Goal: Task Accomplishment & Management: Manage account settings

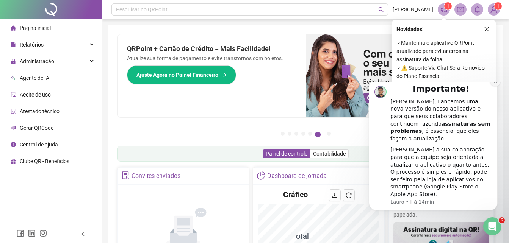
click at [496, 83] on icon "Dismiss notification" at bounding box center [495, 81] width 3 height 3
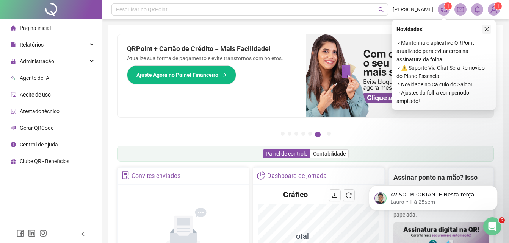
click at [489, 30] on icon "close" at bounding box center [486, 29] width 5 height 5
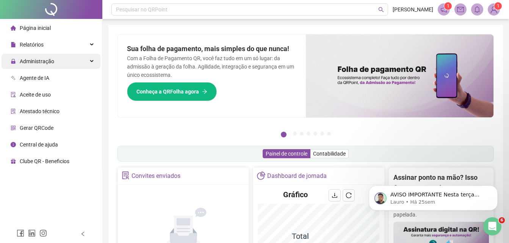
click at [49, 62] on span "Administração" at bounding box center [37, 61] width 34 height 6
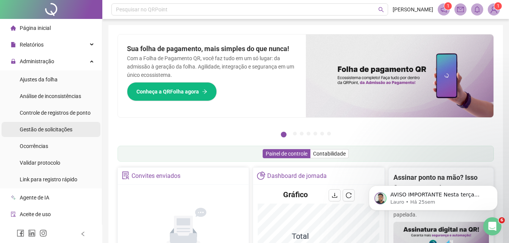
click at [45, 128] on span "Gestão de solicitações" at bounding box center [46, 130] width 53 height 6
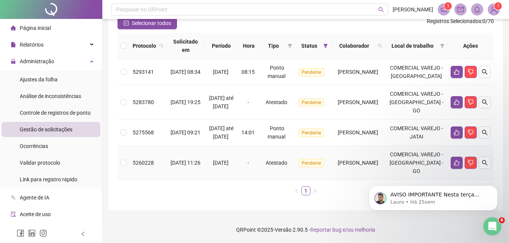
scroll to position [113, 0]
click at [457, 130] on icon "like" at bounding box center [457, 133] width 6 height 6
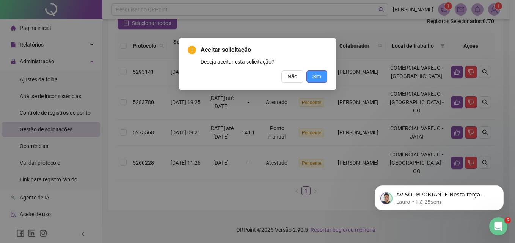
click at [314, 76] on span "Sim" at bounding box center [316, 76] width 9 height 8
click at [314, 74] on span "Sim" at bounding box center [316, 76] width 9 height 8
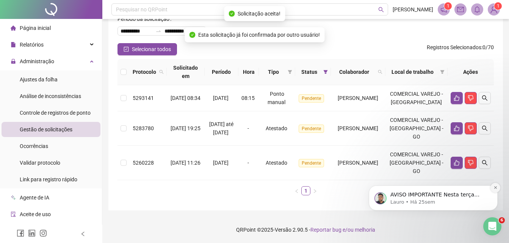
scroll to position [78, 0]
click at [496, 187] on icon "Dismiss notification" at bounding box center [495, 188] width 4 height 4
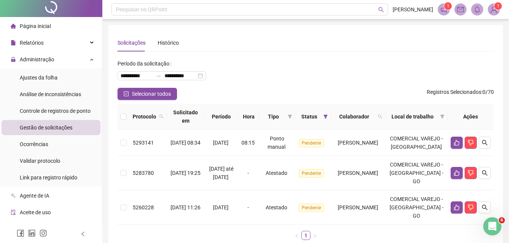
scroll to position [0, 0]
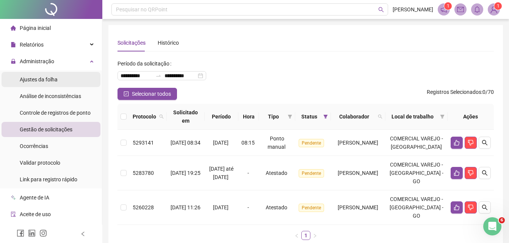
click at [52, 79] on span "Ajustes da folha" at bounding box center [39, 80] width 38 height 6
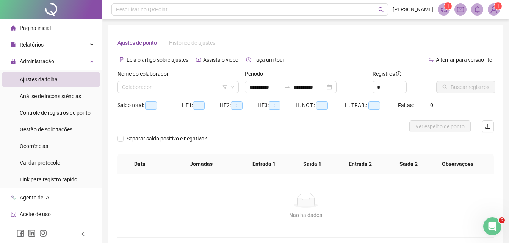
type input "**********"
click at [266, 88] on input "**********" at bounding box center [265, 87] width 32 height 8
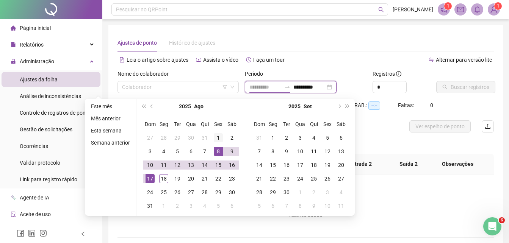
type input "**********"
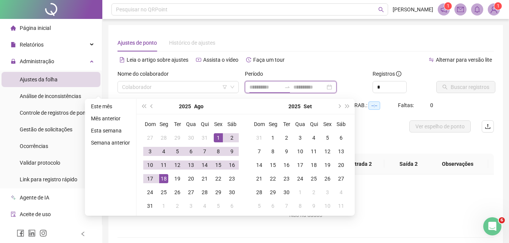
type input "**********"
click at [150, 105] on span "prev-year" at bounding box center [152, 107] width 4 height 4
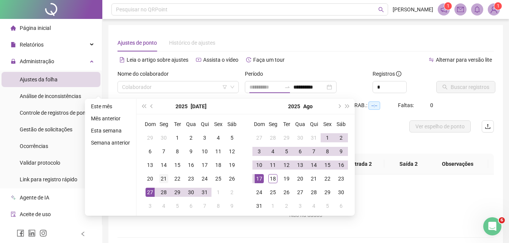
type input "**********"
click at [166, 177] on div "21" at bounding box center [163, 178] width 9 height 9
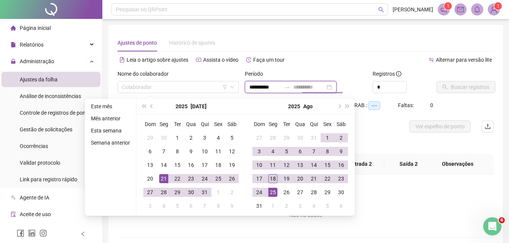
type input "**********"
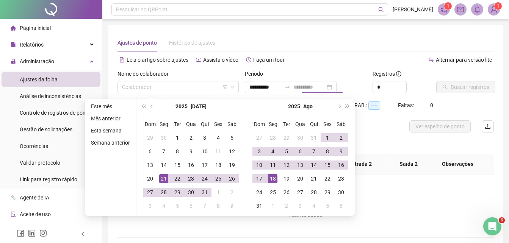
click at [275, 180] on div "18" at bounding box center [272, 178] width 9 height 9
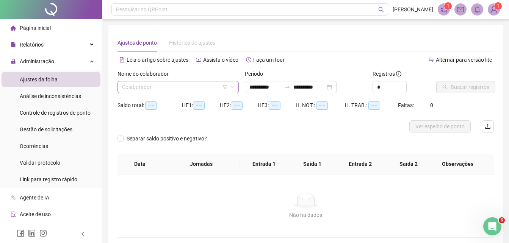
click at [178, 84] on input "search" at bounding box center [174, 86] width 105 height 11
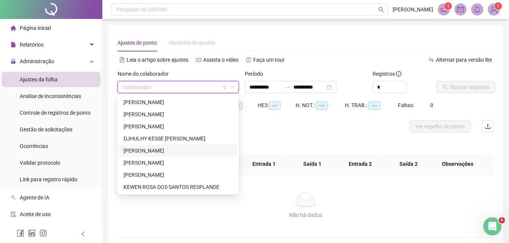
click at [163, 150] on div "[PERSON_NAME]" at bounding box center [178, 151] width 109 height 8
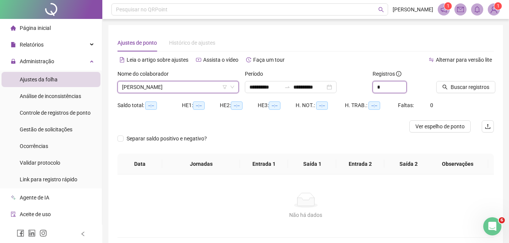
drag, startPoint x: 384, startPoint y: 89, endPoint x: 300, endPoint y: 100, distance: 84.9
click at [324, 100] on form "**********" at bounding box center [305, 112] width 376 height 84
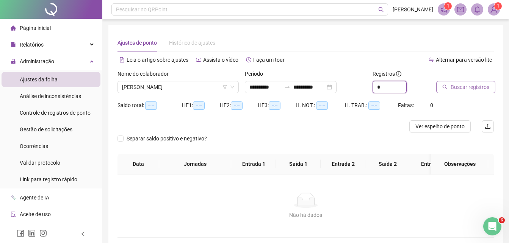
type input "*"
click at [459, 88] on span "Buscar registros" at bounding box center [470, 87] width 39 height 8
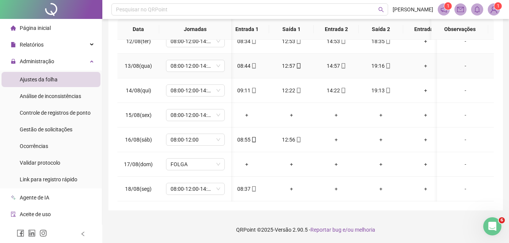
scroll to position [558, 7]
click at [255, 186] on icon "mobile" at bounding box center [253, 188] width 5 height 5
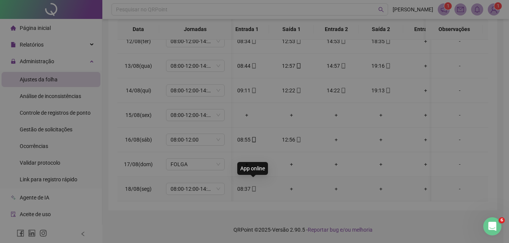
type input "**********"
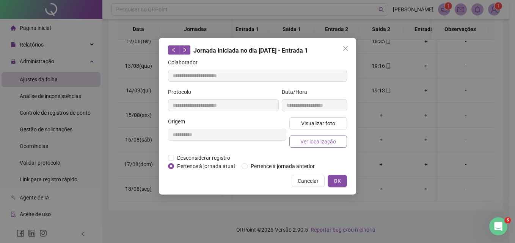
click at [313, 142] on span "Ver localização" at bounding box center [318, 142] width 36 height 8
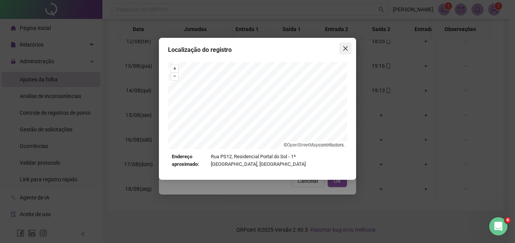
click at [348, 48] on span "Close" at bounding box center [345, 48] width 12 height 6
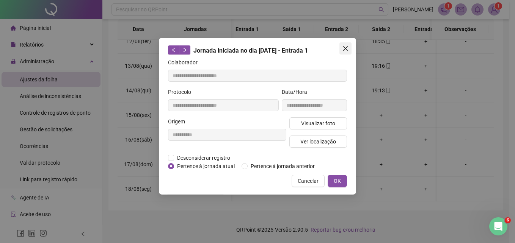
click at [343, 48] on icon "close" at bounding box center [345, 48] width 6 height 6
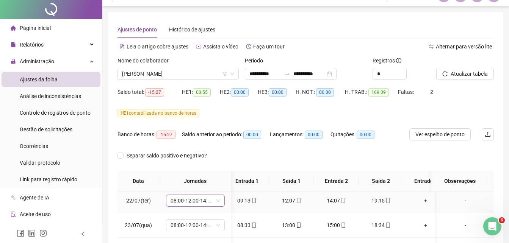
scroll to position [0, 0]
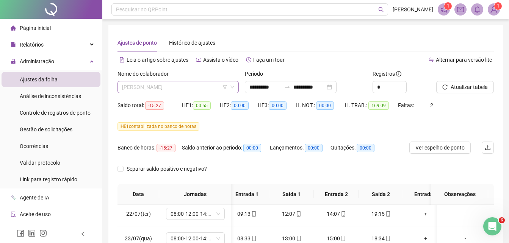
click at [162, 90] on span "[PERSON_NAME]" at bounding box center [178, 86] width 112 height 11
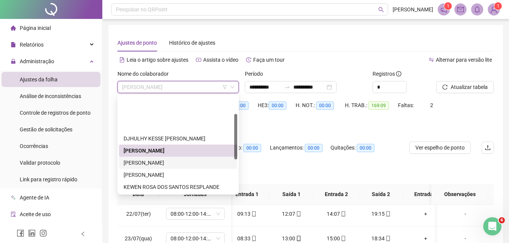
scroll to position [38, 0]
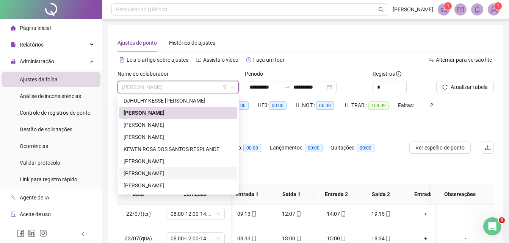
click at [152, 172] on div "[PERSON_NAME]" at bounding box center [178, 173] width 109 height 8
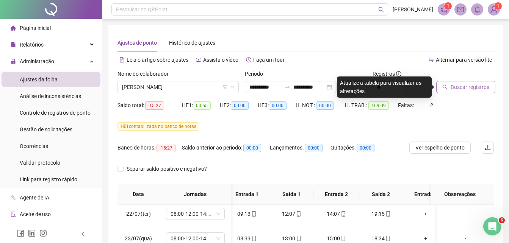
click at [457, 86] on span "Buscar registros" at bounding box center [470, 87] width 39 height 8
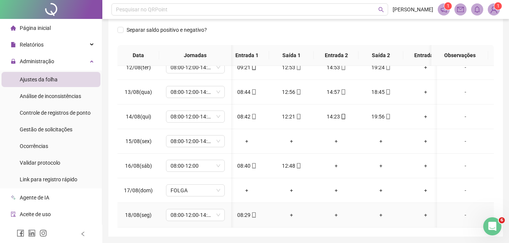
scroll to position [127, 0]
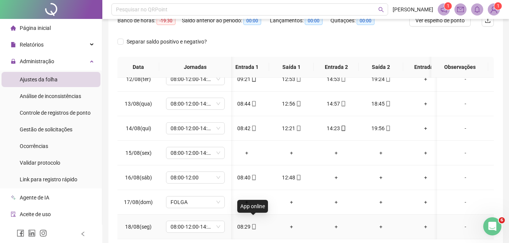
click at [253, 224] on icon "mobile" at bounding box center [253, 226] width 5 height 5
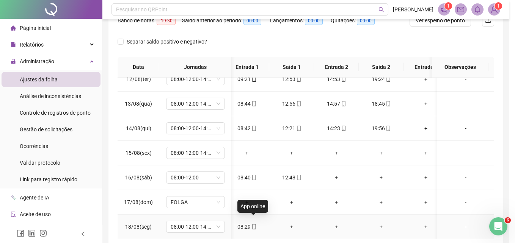
type input "**********"
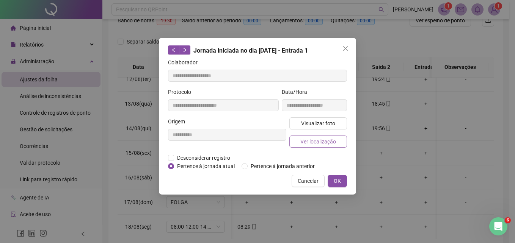
click at [316, 139] on span "Ver localização" at bounding box center [318, 142] width 36 height 8
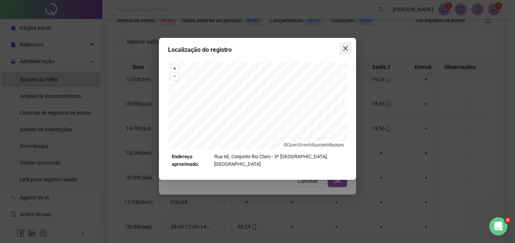
click at [345, 47] on icon "close" at bounding box center [345, 48] width 6 height 6
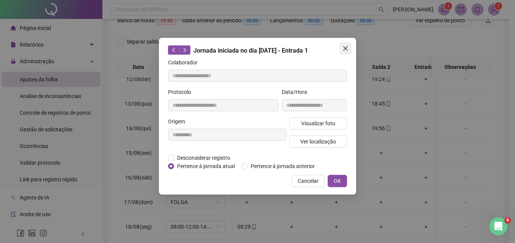
click at [344, 52] on button "Close" at bounding box center [345, 48] width 12 height 12
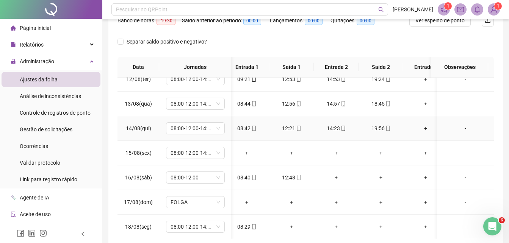
scroll to position [520, 7]
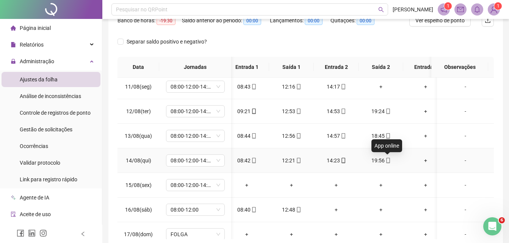
click at [388, 160] on icon "mobile" at bounding box center [387, 160] width 5 height 5
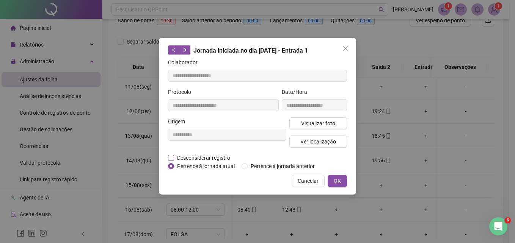
click at [179, 156] on span "Desconsiderar registro" at bounding box center [203, 158] width 59 height 8
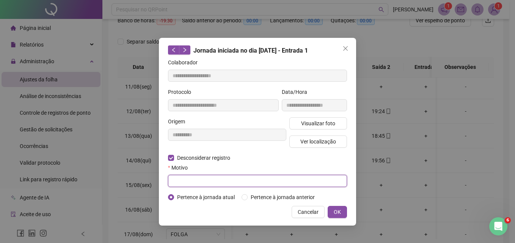
click at [198, 179] on input "text" at bounding box center [257, 181] width 179 height 12
type input "*"
type input "**********"
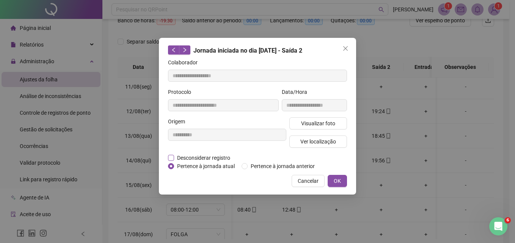
click at [200, 155] on span "Desconsiderar registro" at bounding box center [203, 158] width 59 height 8
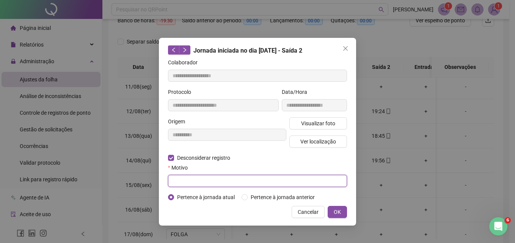
click at [192, 179] on input "text" at bounding box center [257, 181] width 179 height 12
type input "**********"
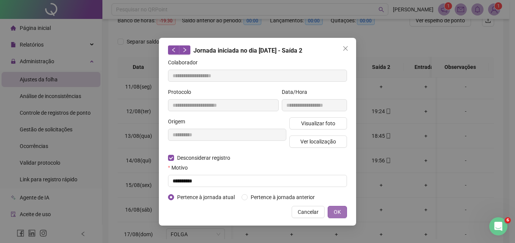
click at [336, 212] on span "OK" at bounding box center [336, 212] width 7 height 8
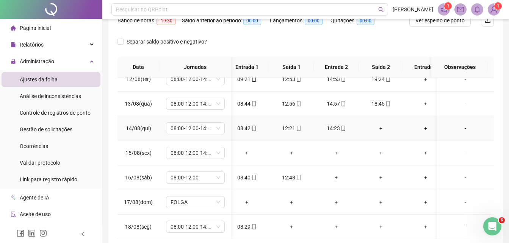
scroll to position [165, 0]
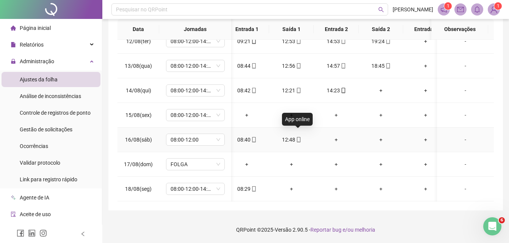
click at [298, 137] on icon "mobile" at bounding box center [298, 139] width 5 height 5
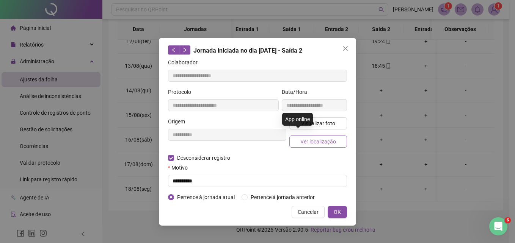
type input "**********"
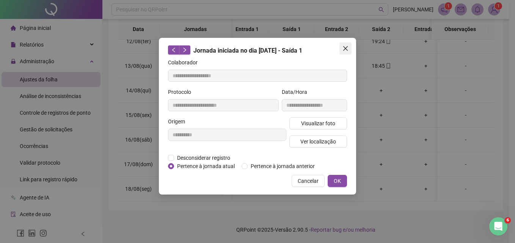
click at [347, 47] on icon "close" at bounding box center [345, 48] width 5 height 5
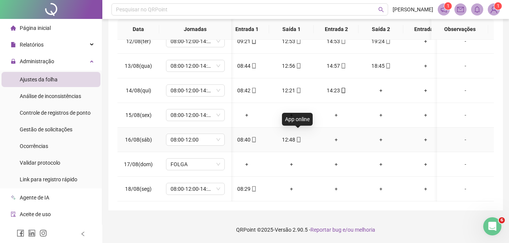
click at [297, 137] on icon "mobile" at bounding box center [298, 139] width 3 height 5
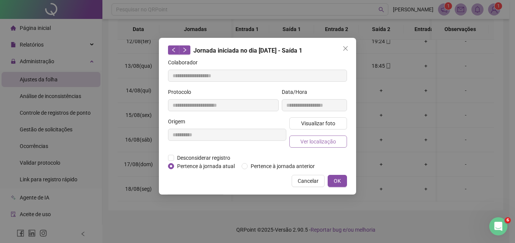
click at [315, 144] on span "Ver localização" at bounding box center [318, 142] width 36 height 8
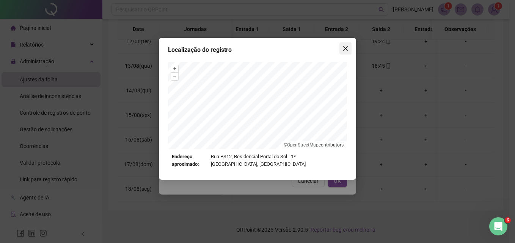
click at [345, 48] on icon "close" at bounding box center [345, 48] width 5 height 5
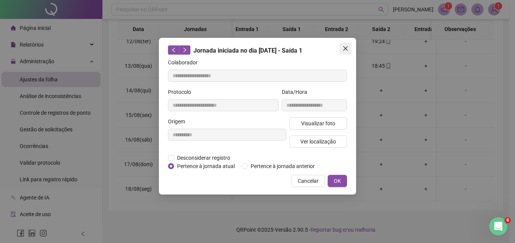
click at [344, 47] on icon "close" at bounding box center [345, 48] width 6 height 6
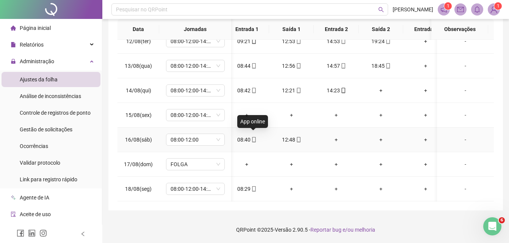
scroll to position [520, 7]
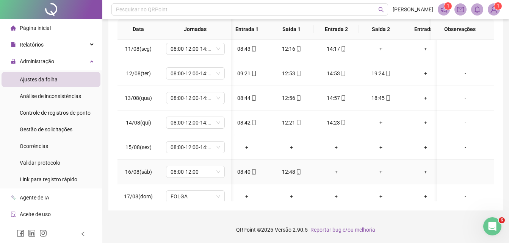
click at [299, 170] on icon "mobile" at bounding box center [298, 171] width 5 height 5
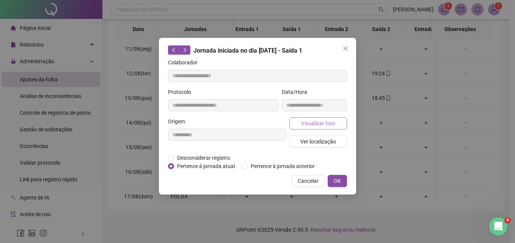
click at [313, 126] on span "Visualizar foto" at bounding box center [318, 123] width 34 height 8
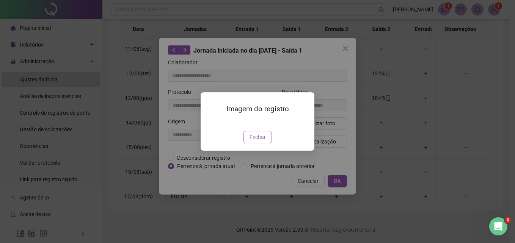
click at [258, 141] on span "Fechar" at bounding box center [257, 137] width 16 height 8
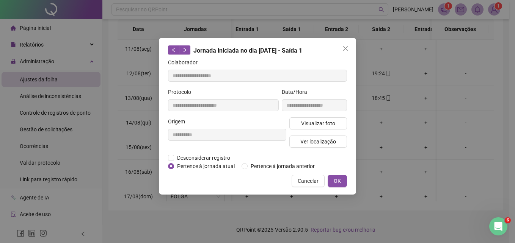
click at [346, 46] on icon "close" at bounding box center [345, 48] width 6 height 6
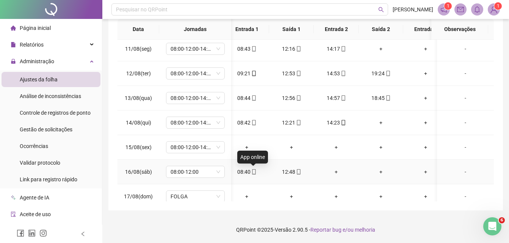
click at [255, 171] on icon "mobile" at bounding box center [253, 171] width 5 height 5
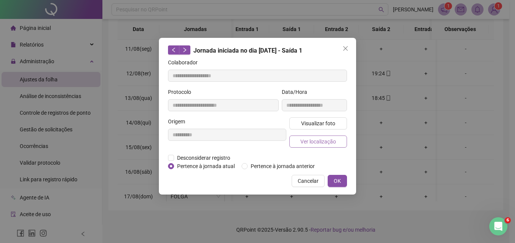
click at [311, 139] on span "Ver localização" at bounding box center [318, 142] width 36 height 8
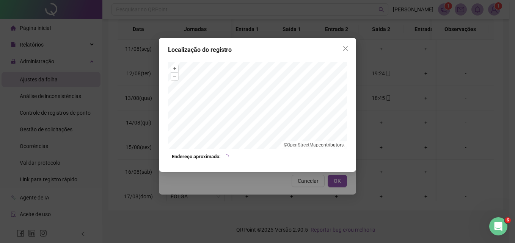
type input "**********"
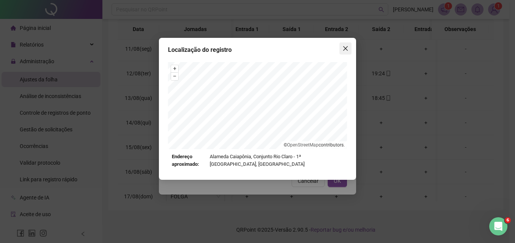
click at [344, 50] on icon "close" at bounding box center [345, 48] width 6 height 6
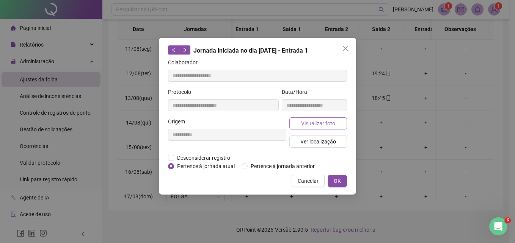
click at [310, 124] on span "Visualizar foto" at bounding box center [318, 123] width 34 height 8
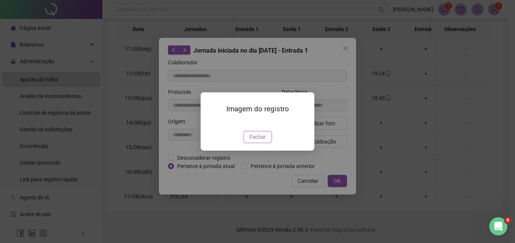
click at [256, 141] on span "Fechar" at bounding box center [257, 137] width 16 height 8
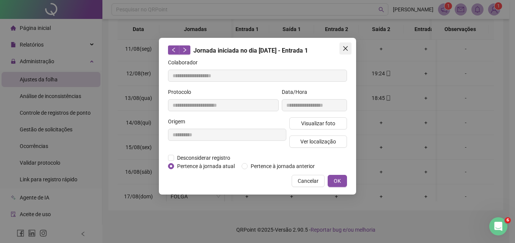
click at [345, 45] on button "Close" at bounding box center [345, 48] width 12 height 12
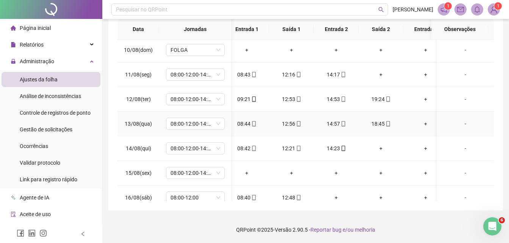
scroll to position [482, 7]
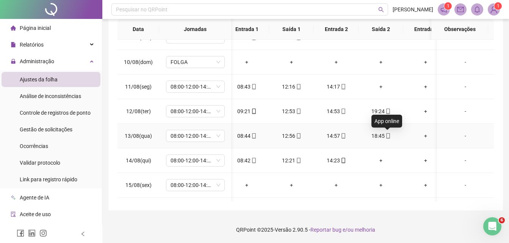
click at [386, 138] on icon "mobile" at bounding box center [387, 135] width 3 height 5
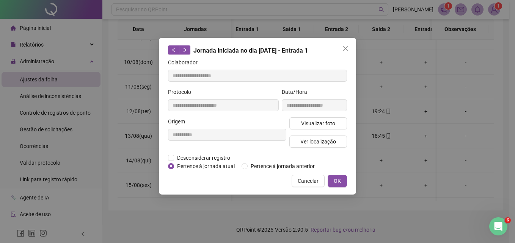
type input "**********"
click at [318, 148] on div "Visualizar foto Ver localização" at bounding box center [318, 135] width 61 height 36
click at [316, 142] on span "Ver localização" at bounding box center [318, 142] width 36 height 8
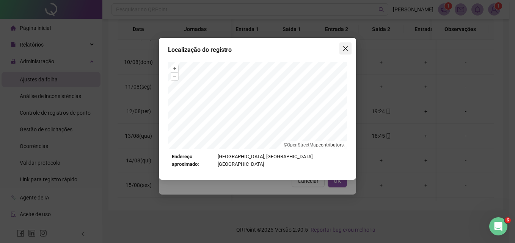
click at [346, 49] on icon "close" at bounding box center [345, 48] width 6 height 6
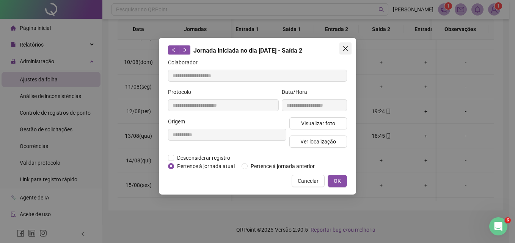
click at [342, 51] on icon "close" at bounding box center [345, 48] width 6 height 6
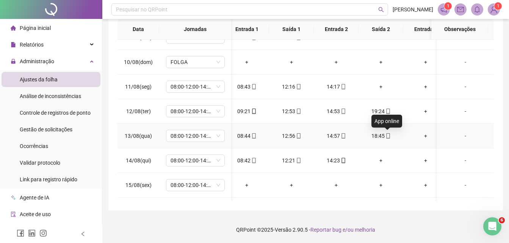
click at [387, 136] on icon "mobile" at bounding box center [387, 135] width 5 height 5
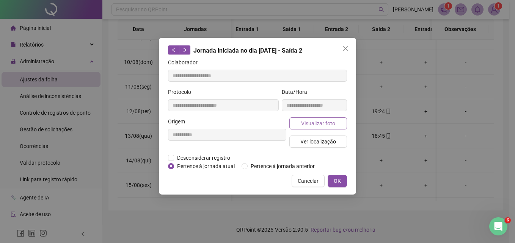
click at [317, 124] on span "Visualizar foto" at bounding box center [318, 123] width 34 height 8
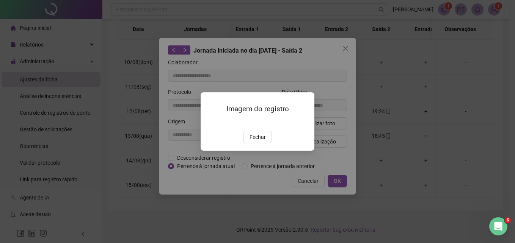
click at [210, 123] on img at bounding box center [210, 123] width 0 height 0
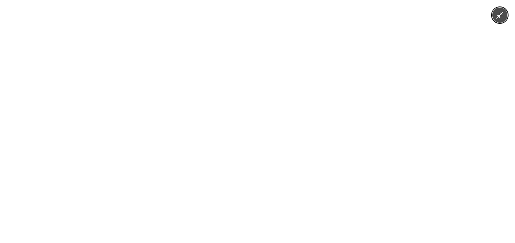
click at [241, 140] on img at bounding box center [257, 121] width 113 height 243
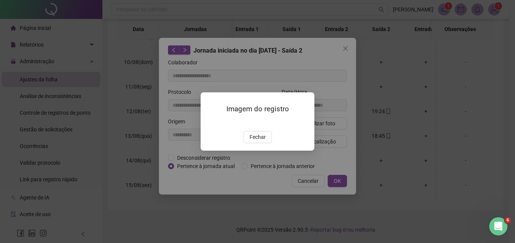
click at [341, 110] on div "Imagem do registro Fechar" at bounding box center [257, 121] width 515 height 243
click at [260, 141] on span "Fechar" at bounding box center [257, 137] width 16 height 8
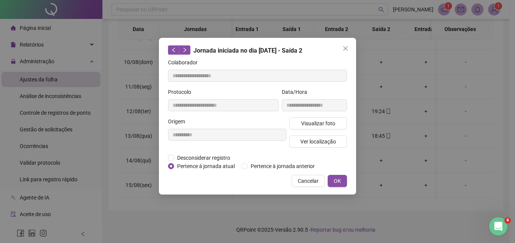
click at [343, 49] on icon "close" at bounding box center [345, 48] width 6 height 6
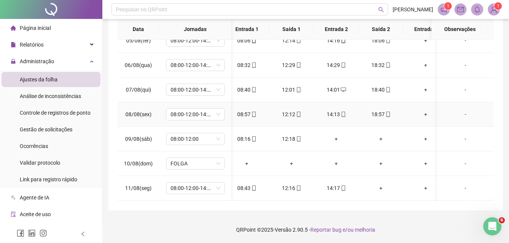
scroll to position [369, 7]
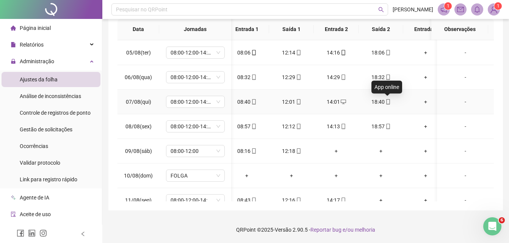
click at [388, 101] on icon "mobile" at bounding box center [387, 101] width 5 height 5
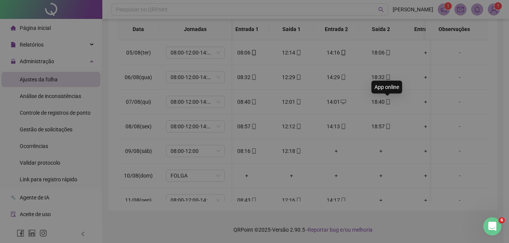
type input "**********"
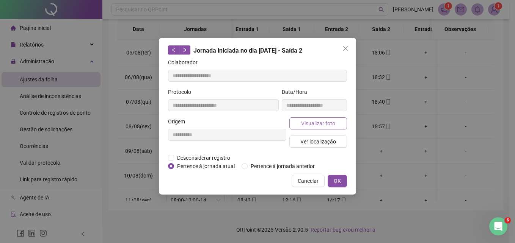
click at [303, 123] on span "Visualizar foto" at bounding box center [318, 123] width 34 height 8
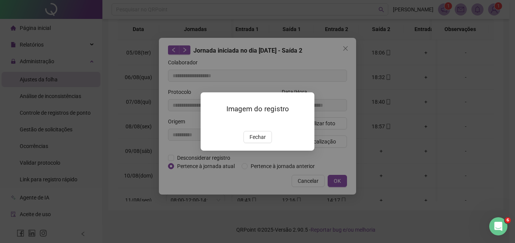
click at [260, 141] on span "Fechar" at bounding box center [257, 137] width 16 height 8
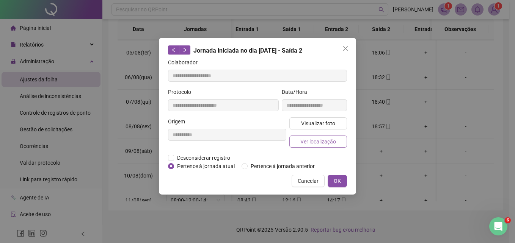
click at [319, 143] on span "Ver localização" at bounding box center [318, 142] width 36 height 8
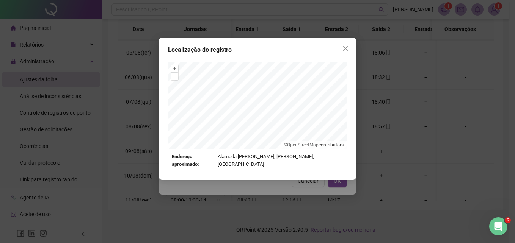
click at [344, 48] on icon "close" at bounding box center [345, 48] width 6 height 6
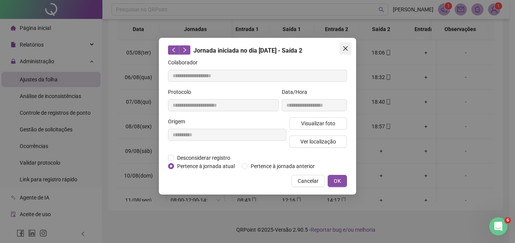
click at [345, 46] on icon "close" at bounding box center [345, 48] width 6 height 6
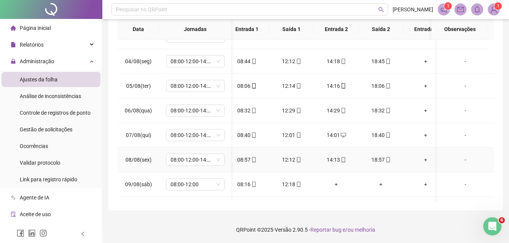
scroll to position [293, 7]
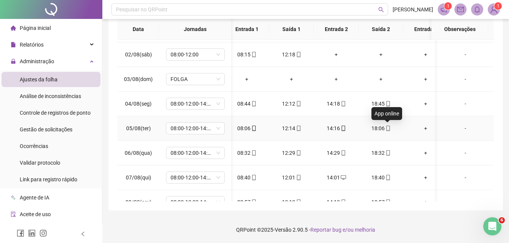
click at [389, 129] on icon "mobile" at bounding box center [387, 128] width 5 height 5
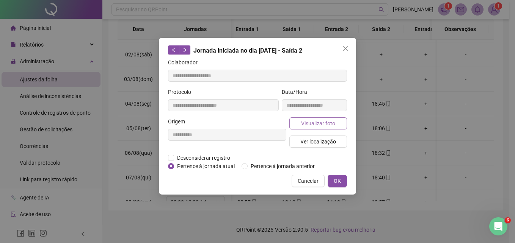
type input "**********"
click at [324, 126] on span "Visualizar foto" at bounding box center [318, 123] width 34 height 8
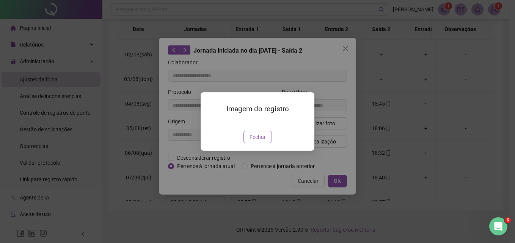
click at [264, 141] on span "Fechar" at bounding box center [257, 137] width 16 height 8
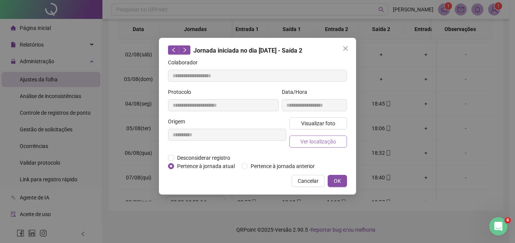
click at [314, 142] on span "Ver localização" at bounding box center [318, 142] width 36 height 8
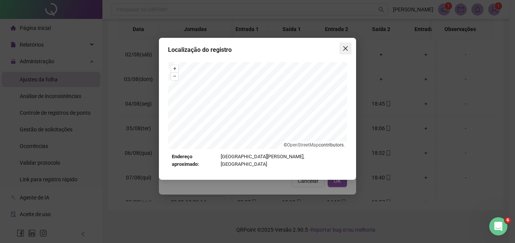
click at [344, 48] on icon "close" at bounding box center [345, 48] width 6 height 6
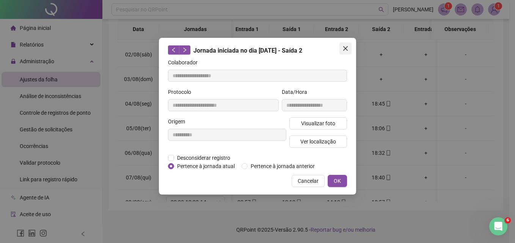
click at [348, 49] on icon "close" at bounding box center [345, 48] width 6 height 6
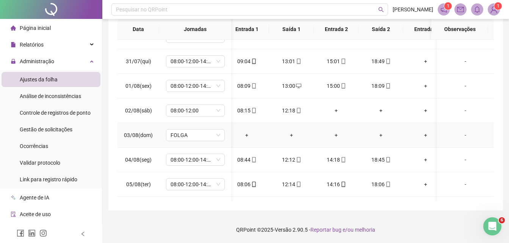
scroll to position [217, 7]
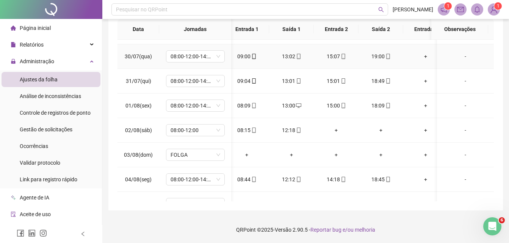
click at [474, 56] on div "-" at bounding box center [465, 56] width 45 height 8
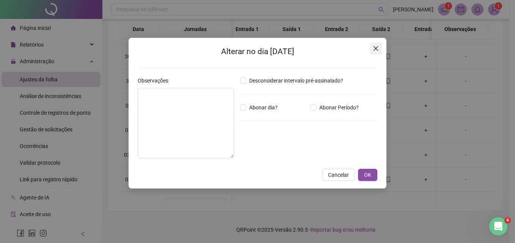
click at [375, 50] on icon "close" at bounding box center [375, 48] width 6 height 6
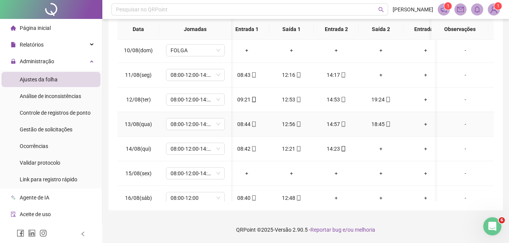
scroll to position [482, 7]
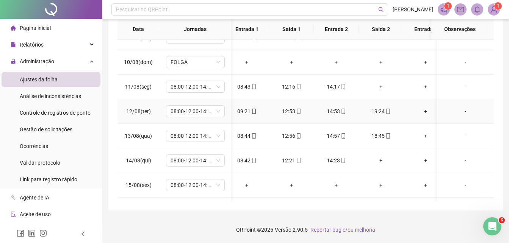
click at [480, 102] on td "-" at bounding box center [465, 111] width 57 height 25
